Goal: Transaction & Acquisition: Purchase product/service

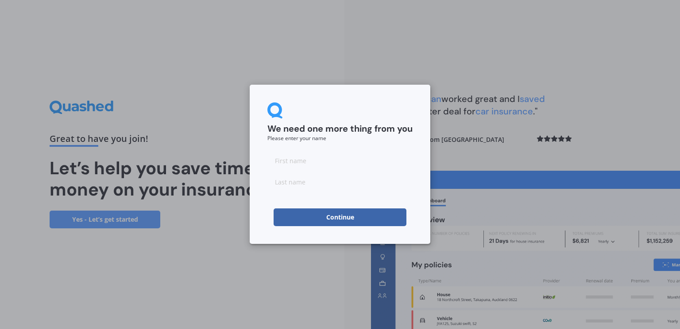
click at [301, 156] on input at bounding box center [339, 160] width 145 height 18
type input "[PERSON_NAME]"
type input "[GEOGRAPHIC_DATA]"
click at [336, 218] on button "Continue" at bounding box center [340, 217] width 133 height 18
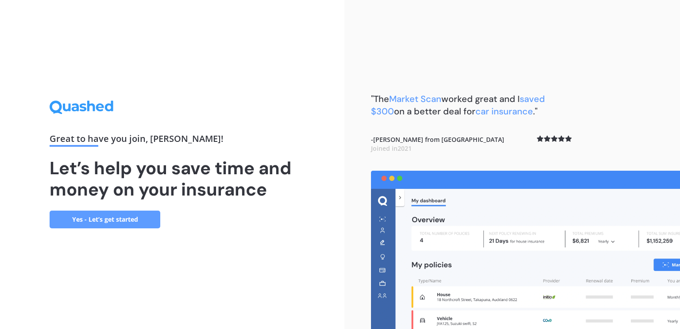
click at [110, 220] on link "Yes - Let’s get started" at bounding box center [105, 219] width 111 height 18
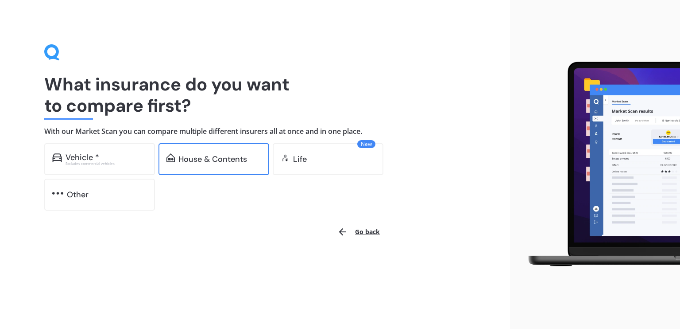
click at [203, 160] on div "House & Contents" at bounding box center [212, 159] width 69 height 9
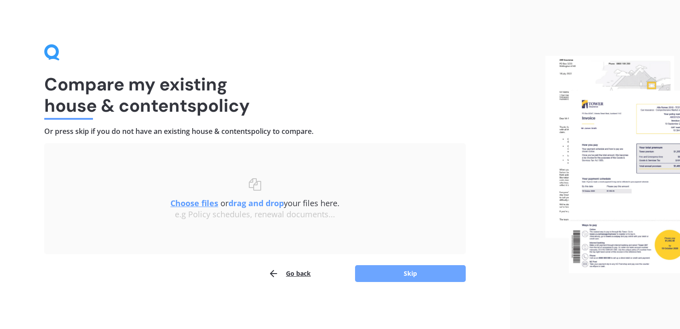
click at [406, 274] on button "Skip" at bounding box center [410, 273] width 111 height 17
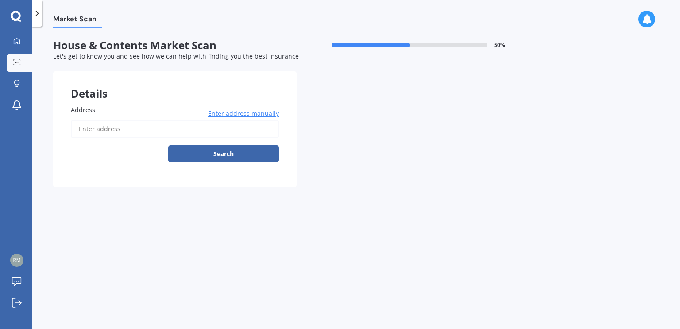
click at [89, 126] on input "Address" at bounding box center [175, 129] width 208 height 19
type input "[STREET_ADDRESS]"
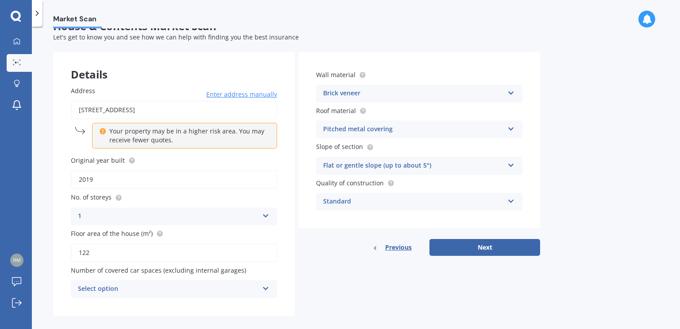
scroll to position [28, 0]
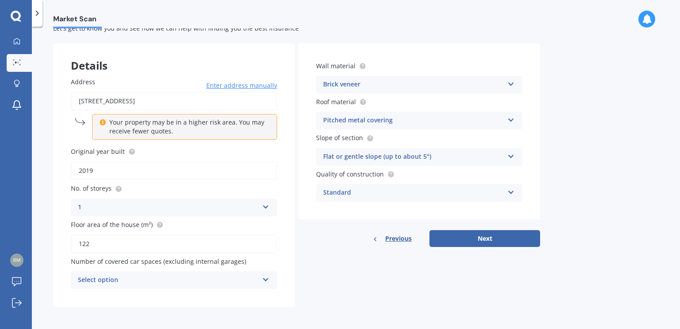
click at [265, 279] on icon at bounding box center [266, 278] width 8 height 6
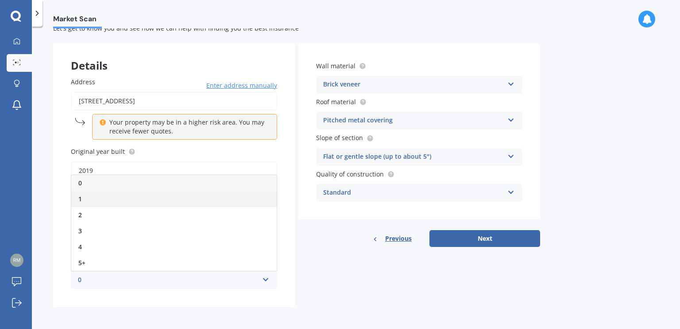
click at [77, 199] on div "1" at bounding box center [173, 199] width 205 height 16
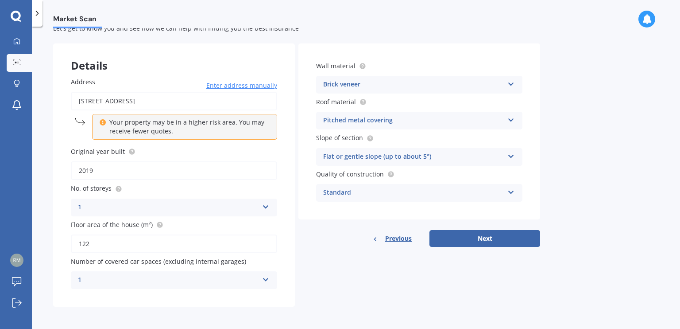
click at [511, 191] on icon at bounding box center [511, 190] width 8 height 6
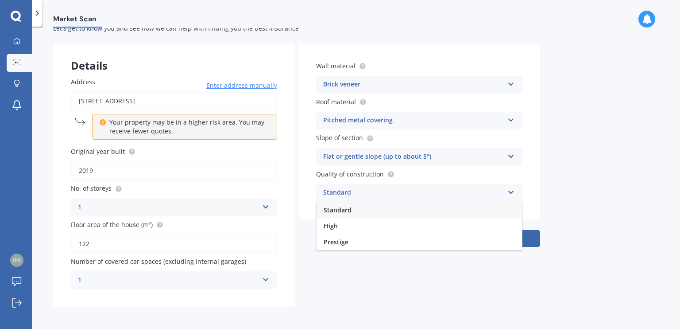
click at [511, 191] on icon at bounding box center [511, 190] width 8 height 6
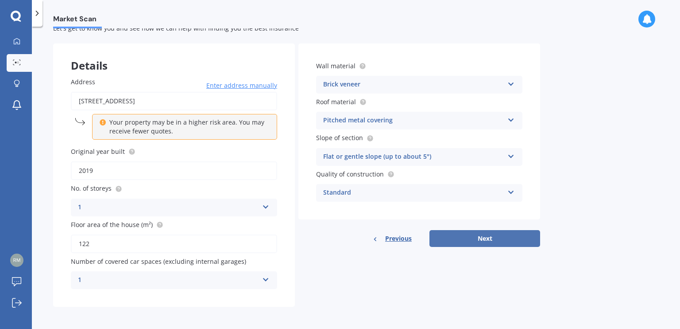
click at [489, 236] on button "Next" at bounding box center [484, 238] width 111 height 17
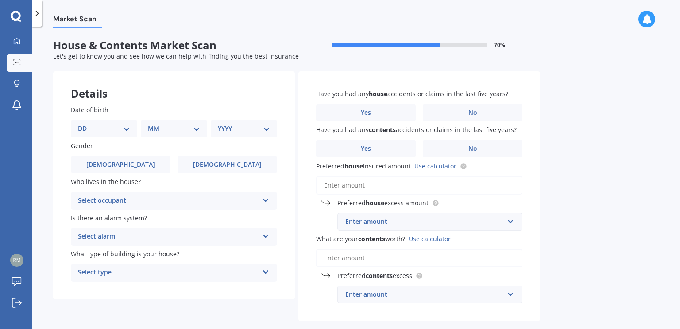
scroll to position [42, 0]
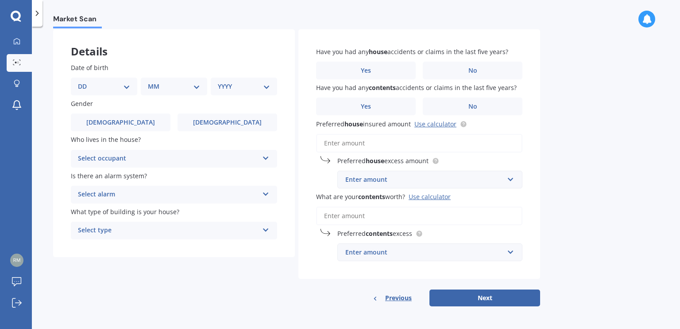
click at [262, 157] on icon at bounding box center [266, 156] width 8 height 6
click at [263, 157] on icon at bounding box center [266, 156] width 8 height 6
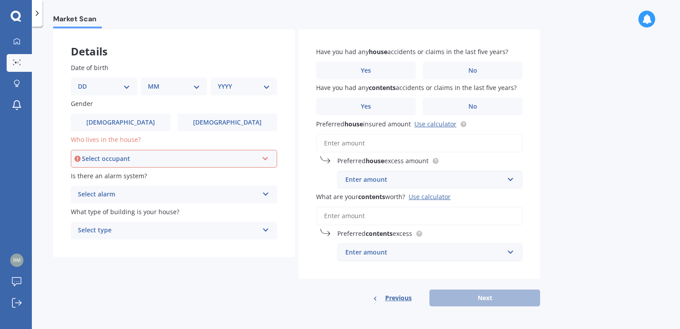
click at [263, 157] on icon at bounding box center [266, 157] width 8 height 6
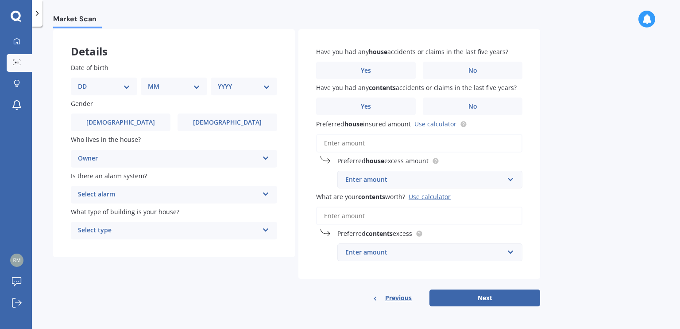
click at [388, 298] on span "Previous" at bounding box center [398, 297] width 27 height 13
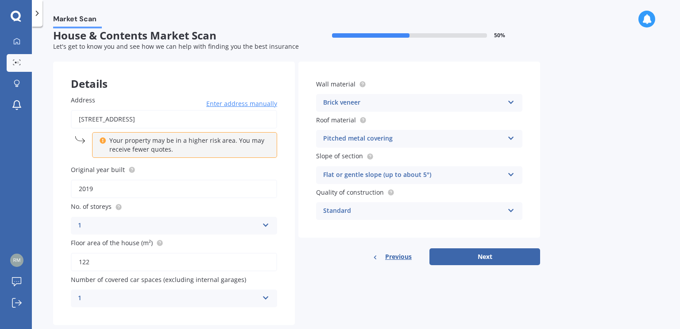
scroll to position [0, 0]
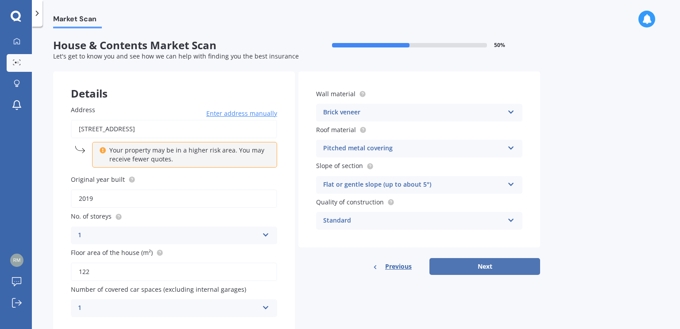
click at [484, 267] on button "Next" at bounding box center [484, 266] width 111 height 17
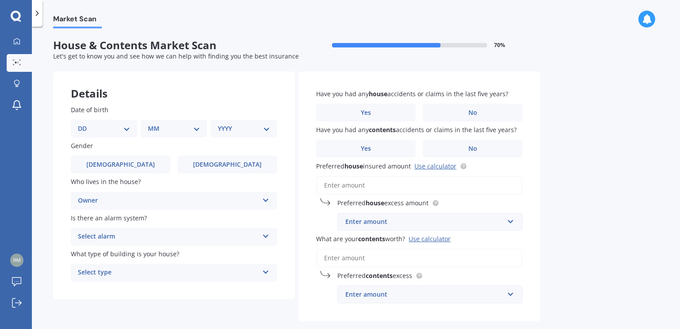
click at [238, 272] on div "Select type" at bounding box center [168, 272] width 181 height 11
click at [238, 272] on div "Freestanding" at bounding box center [168, 272] width 181 height 11
click at [237, 272] on div "Select type" at bounding box center [170, 272] width 176 height 10
click at [103, 274] on div "Freestanding" at bounding box center [170, 272] width 176 height 10
click at [267, 272] on icon at bounding box center [266, 270] width 8 height 6
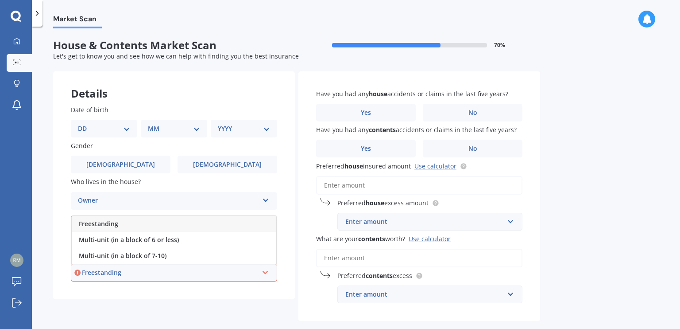
click at [90, 224] on span "Freestanding" at bounding box center [98, 223] width 39 height 8
click at [108, 199] on div "Owner" at bounding box center [168, 200] width 181 height 11
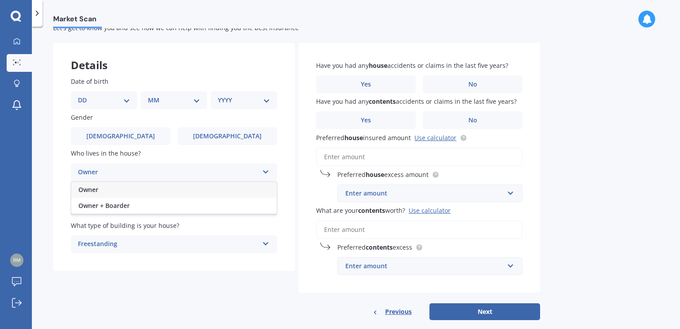
scroll to position [42, 0]
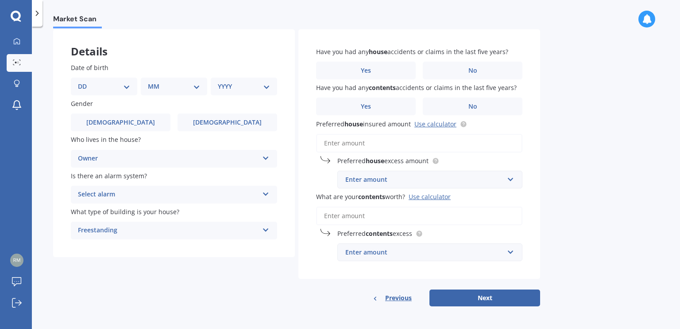
click at [399, 300] on span "Previous" at bounding box center [398, 297] width 27 height 13
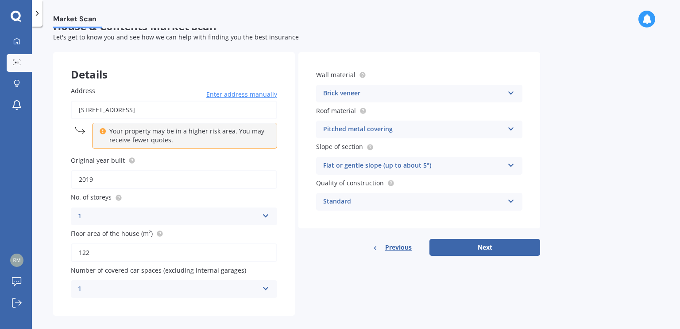
scroll to position [28, 0]
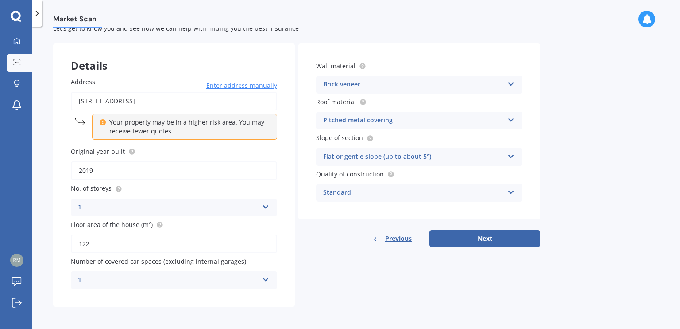
click at [394, 238] on span "Previous" at bounding box center [398, 238] width 27 height 13
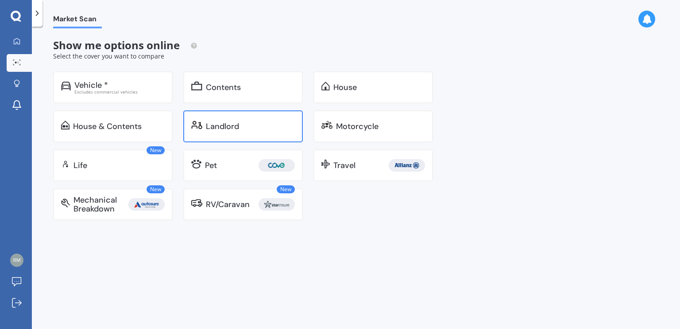
click at [221, 125] on div "Landlord" at bounding box center [222, 126] width 33 height 9
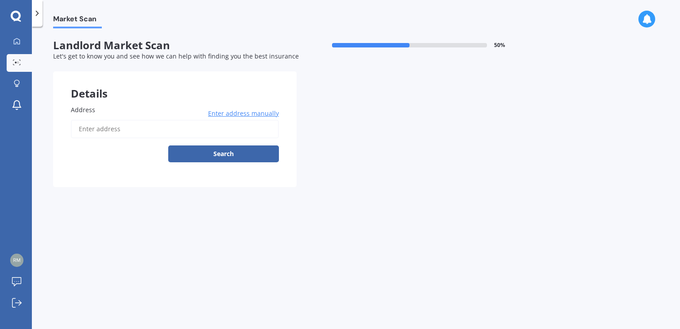
click at [96, 128] on input "Address" at bounding box center [175, 129] width 208 height 19
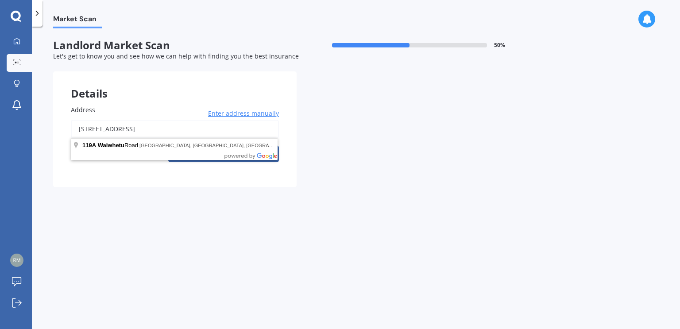
type input "[STREET_ADDRESS]"
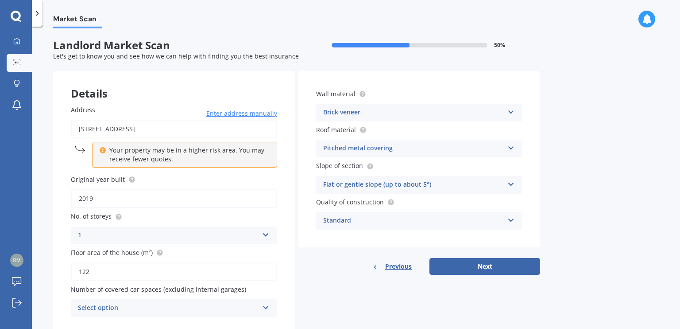
scroll to position [28, 0]
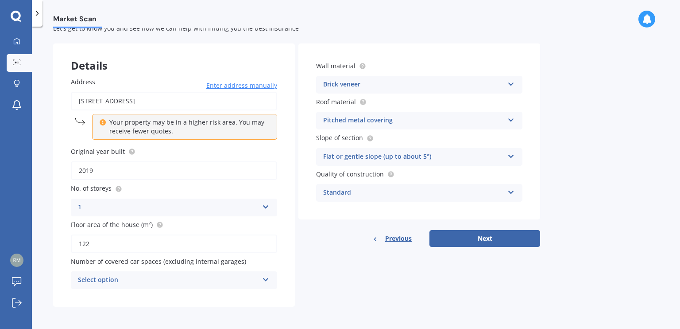
click at [267, 279] on icon at bounding box center [266, 278] width 8 height 6
drag, startPoint x: 111, startPoint y: 198, endPoint x: 152, endPoint y: 201, distance: 40.9
click at [112, 197] on div "1" at bounding box center [173, 199] width 205 height 16
click at [487, 238] on button "Next" at bounding box center [484, 238] width 111 height 17
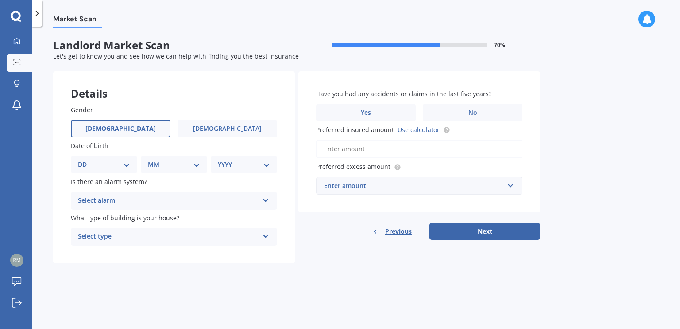
click at [119, 127] on span "[DEMOGRAPHIC_DATA]" at bounding box center [120, 129] width 70 height 8
click at [0, 0] on input "[DEMOGRAPHIC_DATA]" at bounding box center [0, 0] width 0 height 0
click at [121, 167] on select "DD 01 02 03 04 05 06 07 08 09 10 11 12 13 14 15 16 17 18 19 20 21 22 23 24 25 2…" at bounding box center [104, 164] width 52 height 10
select select "27"
click at [85, 159] on select "DD 01 02 03 04 05 06 07 08 09 10 11 12 13 14 15 16 17 18 19 20 21 22 23 24 25 2…" at bounding box center [104, 164] width 52 height 10
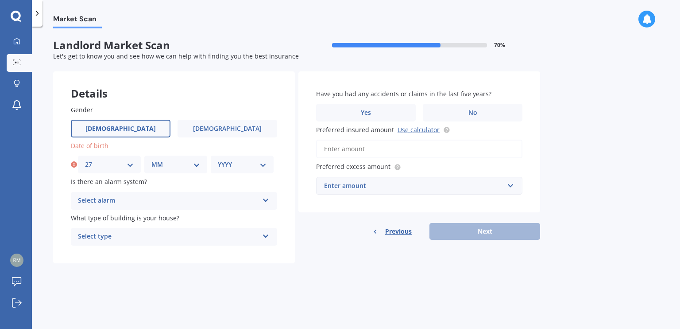
click at [181, 162] on select "MM 01 02 03 04 05 06 07 08 09 10 11 12" at bounding box center [175, 164] width 49 height 10
select select "08"
click at [151, 159] on select "MM 01 02 03 04 05 06 07 08 09 10 11 12" at bounding box center [175, 164] width 49 height 10
click at [241, 166] on select "YYYY 2009 2008 2007 2006 2005 2004 2003 2002 2001 2000 1999 1998 1997 1996 1995…" at bounding box center [242, 164] width 49 height 10
select select "1959"
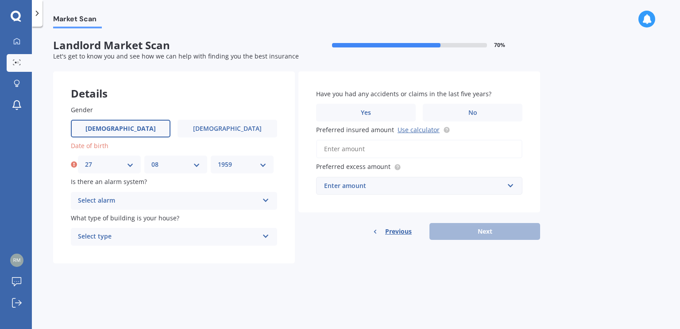
click at [218, 159] on select "YYYY 2009 2008 2007 2006 2005 2004 2003 2002 2001 2000 1999 1998 1997 1996 1995…" at bounding box center [242, 164] width 49 height 10
click at [265, 199] on icon at bounding box center [266, 198] width 8 height 6
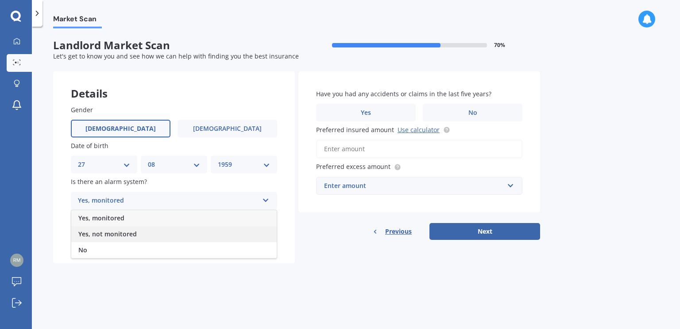
click at [97, 234] on span "Yes, not monitored" at bounding box center [107, 233] width 58 height 8
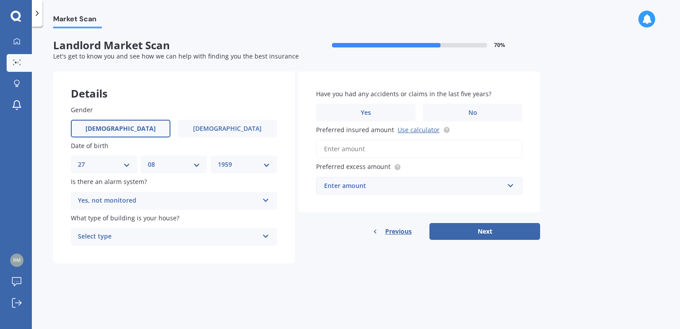
click at [133, 238] on div "Select type" at bounding box center [168, 236] width 181 height 11
click at [105, 252] on span "Freestanding" at bounding box center [97, 253] width 39 height 8
click at [472, 112] on span "No" at bounding box center [472, 113] width 9 height 8
click at [0, 0] on input "No" at bounding box center [0, 0] width 0 height 0
click at [353, 148] on input "Preferred insured amount Use calculator" at bounding box center [419, 148] width 206 height 19
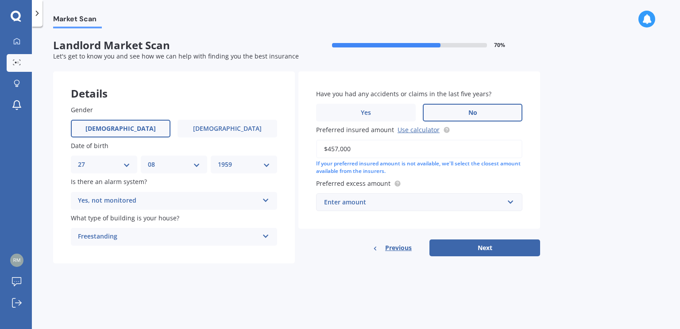
type input "$457,000"
click at [372, 182] on span "Preferred excess amount" at bounding box center [353, 183] width 74 height 8
click at [391, 202] on div "Enter amount" at bounding box center [414, 202] width 180 height 10
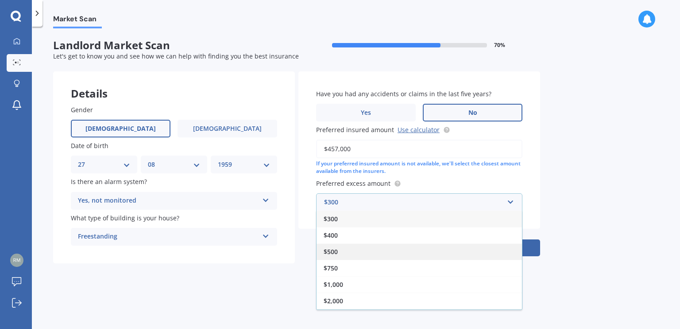
click at [331, 250] on span "$500" at bounding box center [331, 251] width 14 height 8
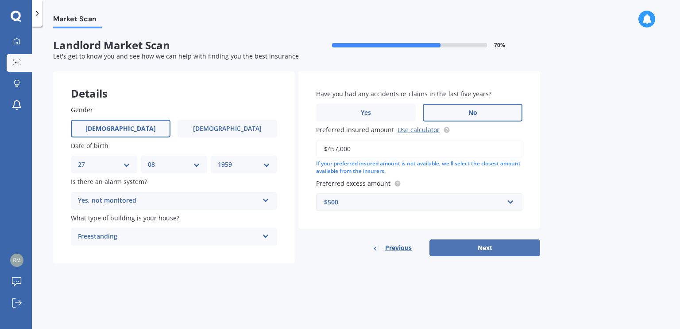
click at [480, 249] on button "Next" at bounding box center [484, 247] width 111 height 17
select select "27"
select select "08"
select select "1959"
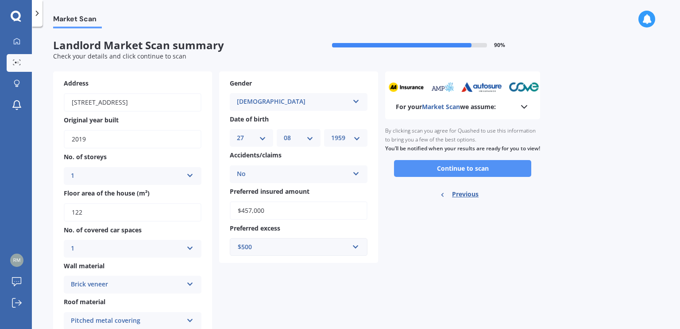
click at [457, 177] on button "Continue to scan" at bounding box center [462, 168] width 137 height 17
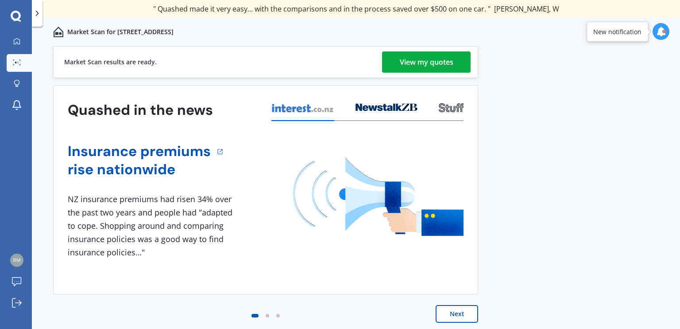
click at [429, 63] on div "View my quotes" at bounding box center [427, 61] width 54 height 21
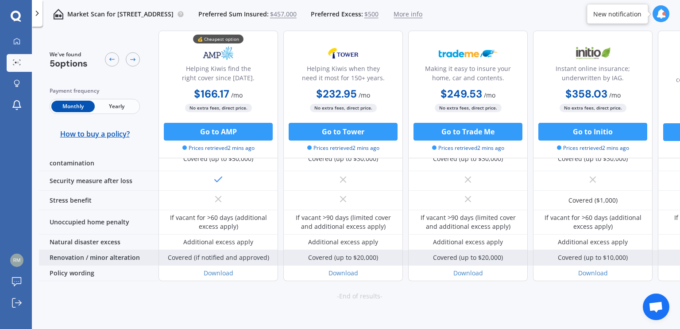
scroll to position [493, 0]
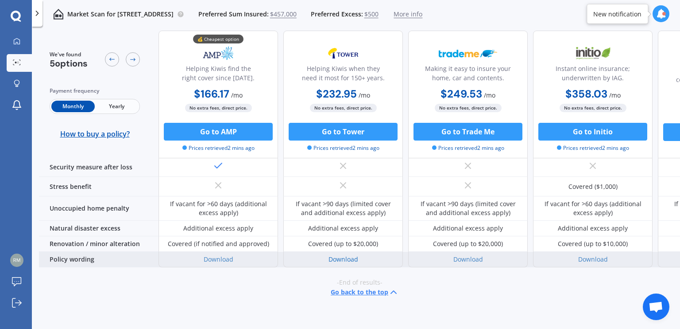
click at [340, 255] on link "Download" at bounding box center [344, 259] width 30 height 8
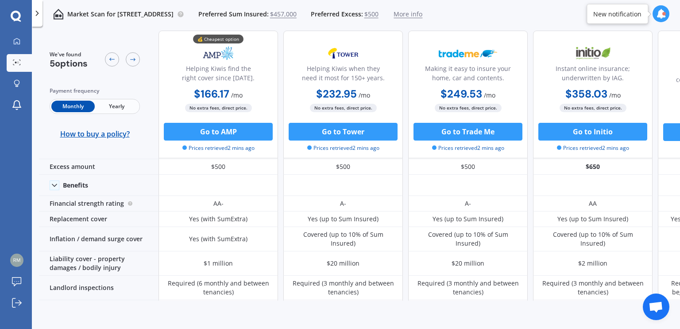
scroll to position [0, 0]
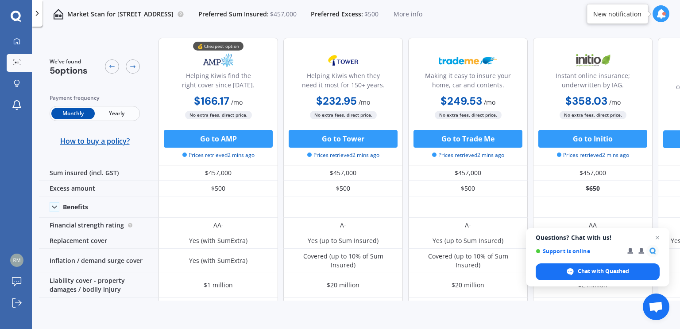
click at [117, 114] on span "Yearly" at bounding box center [116, 114] width 43 height 12
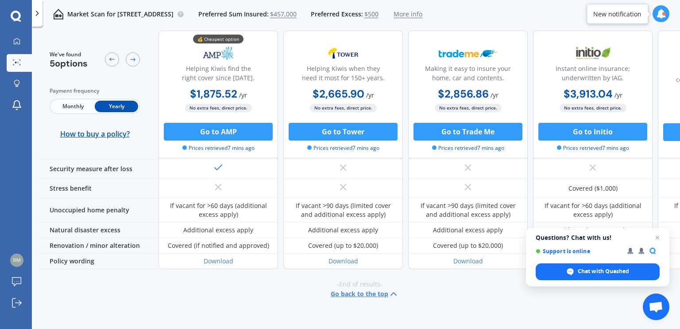
scroll to position [493, 0]
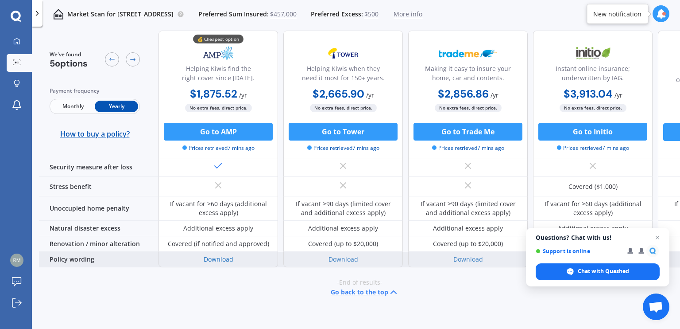
click at [219, 255] on link "Download" at bounding box center [219, 259] width 30 height 8
click at [333, 255] on link "Download" at bounding box center [344, 259] width 30 height 8
